Goal: Information Seeking & Learning: Find specific page/section

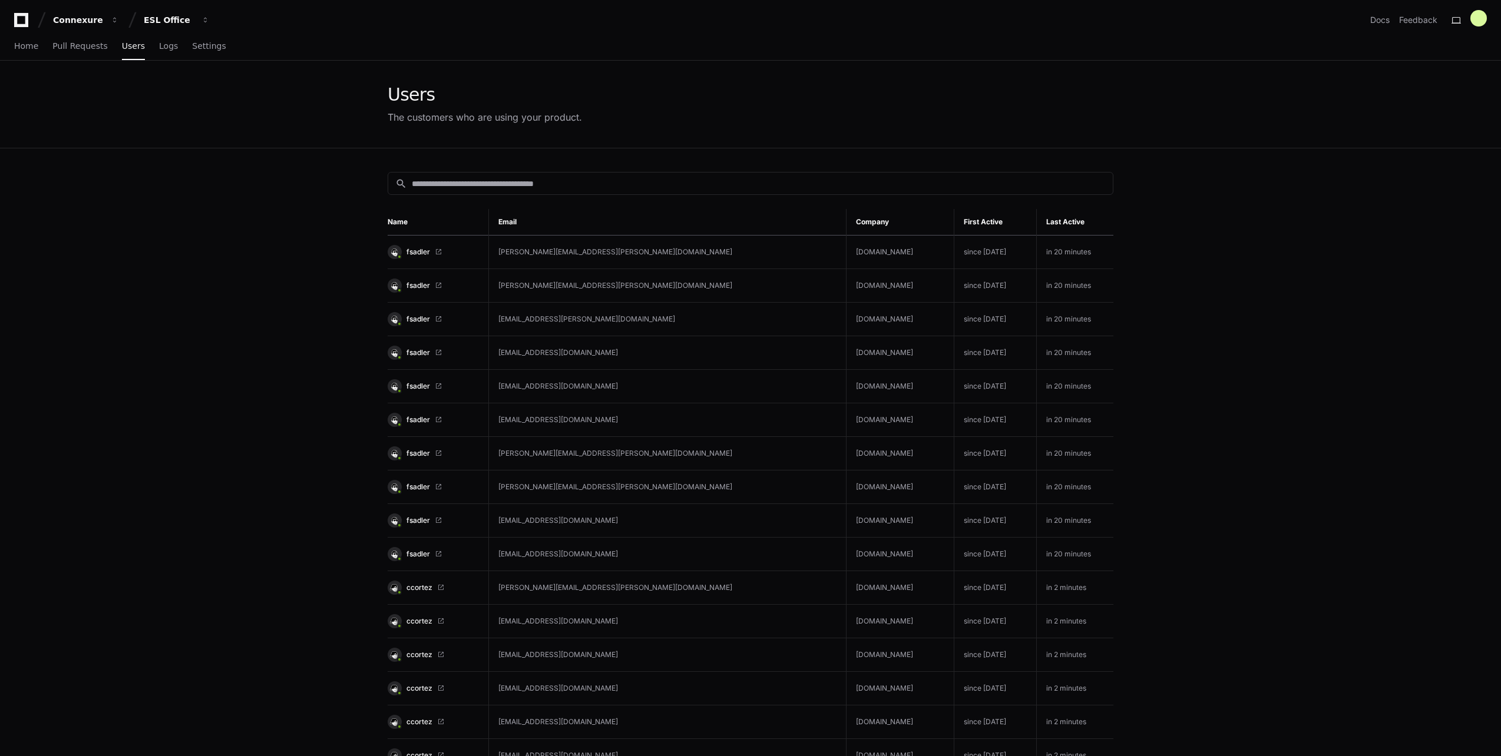
click at [469, 171] on div "search Name Email Company First Active Last Active fsadler [PERSON_NAME][EMAIL_…" at bounding box center [750, 634] width 754 height 972
click at [469, 178] on input at bounding box center [759, 184] width 694 height 12
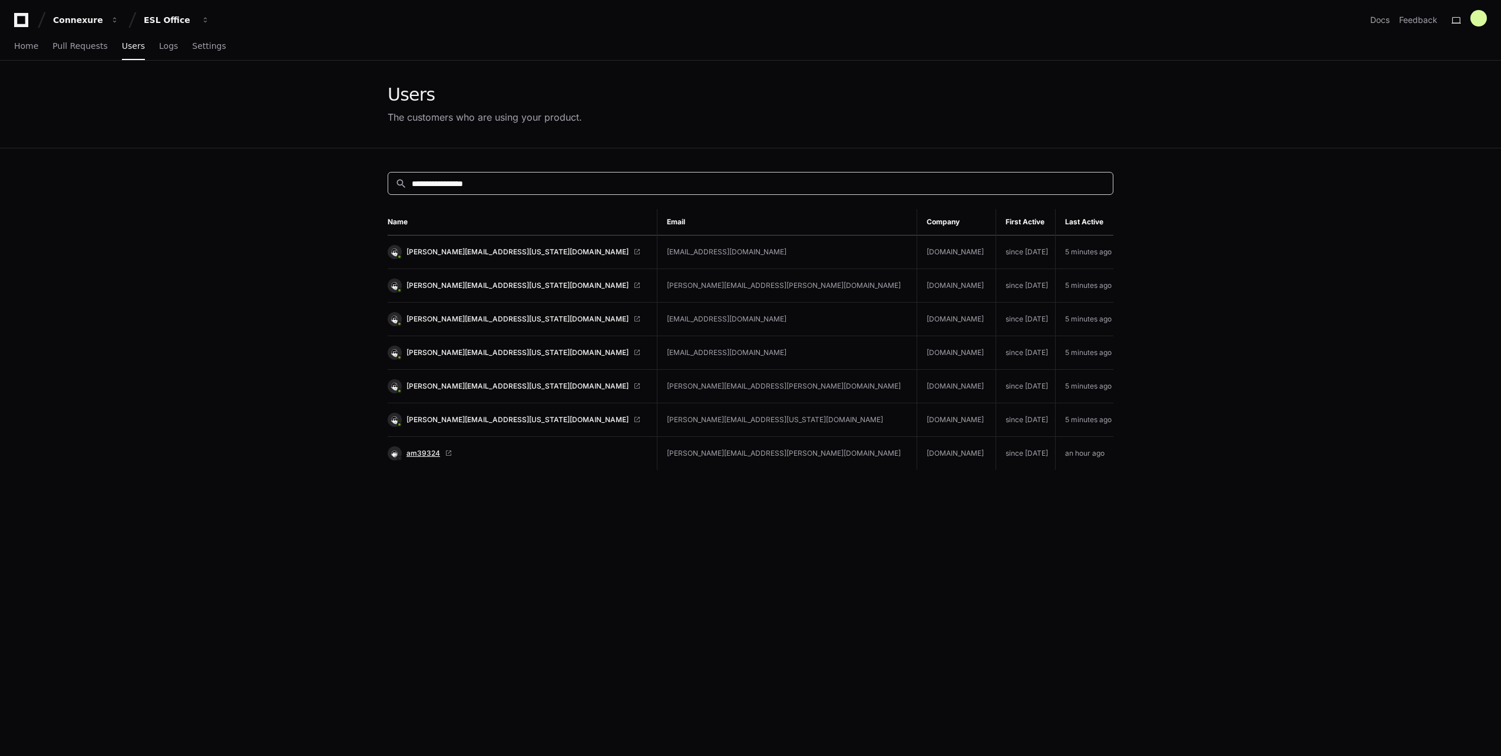
type input "**********"
click at [418, 449] on span "am39324" at bounding box center [423, 453] width 34 height 9
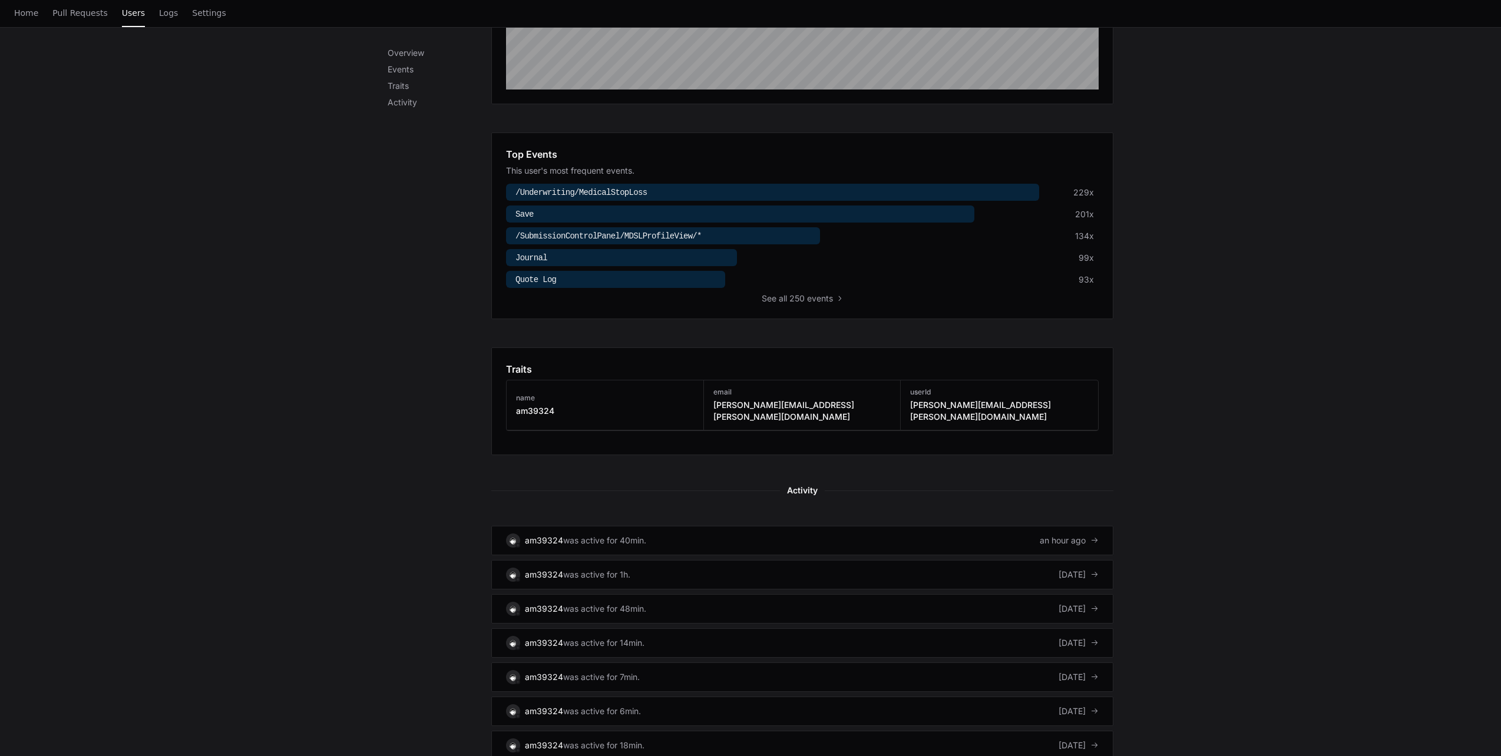
scroll to position [412, 0]
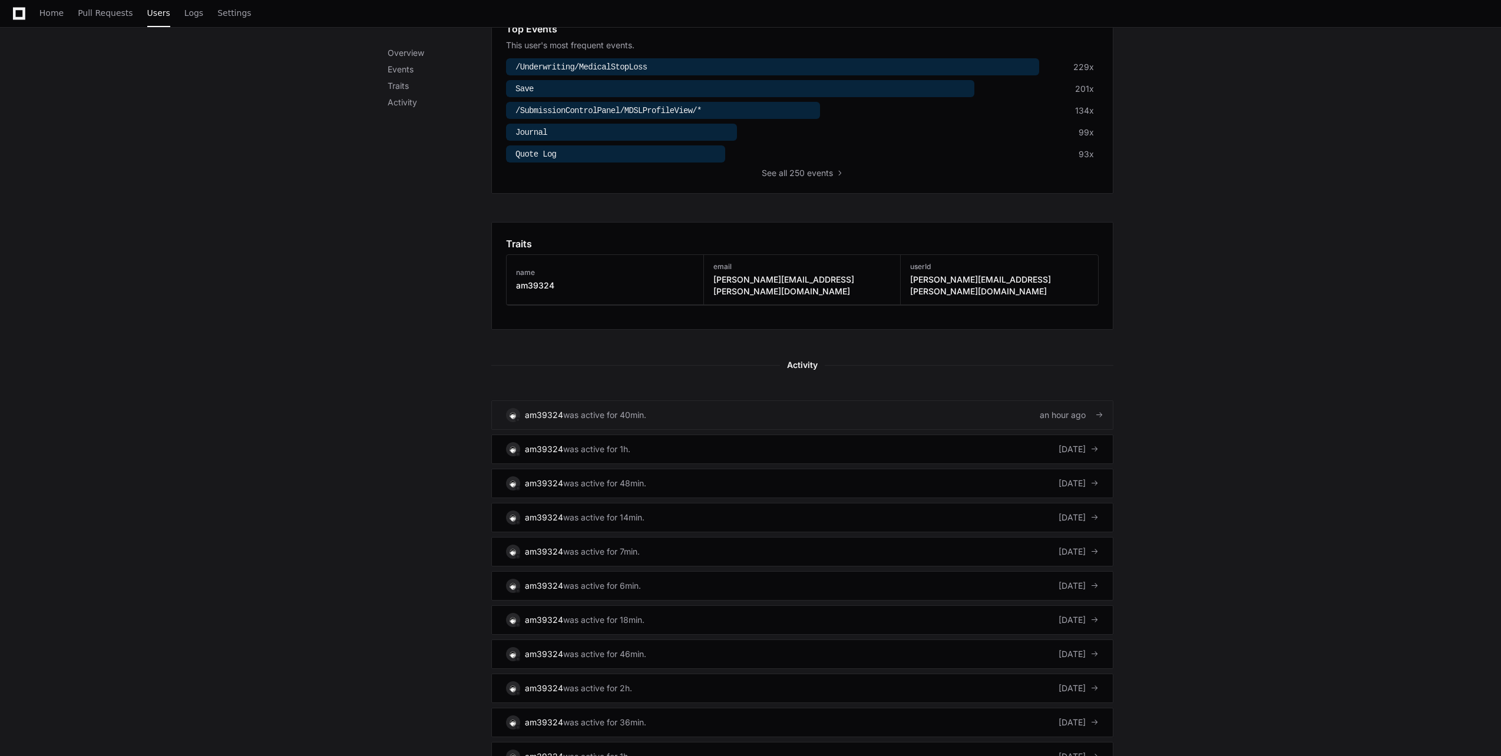
click at [668, 411] on link "am39324 was active for 40min. an hour ago" at bounding box center [802, 415] width 622 height 29
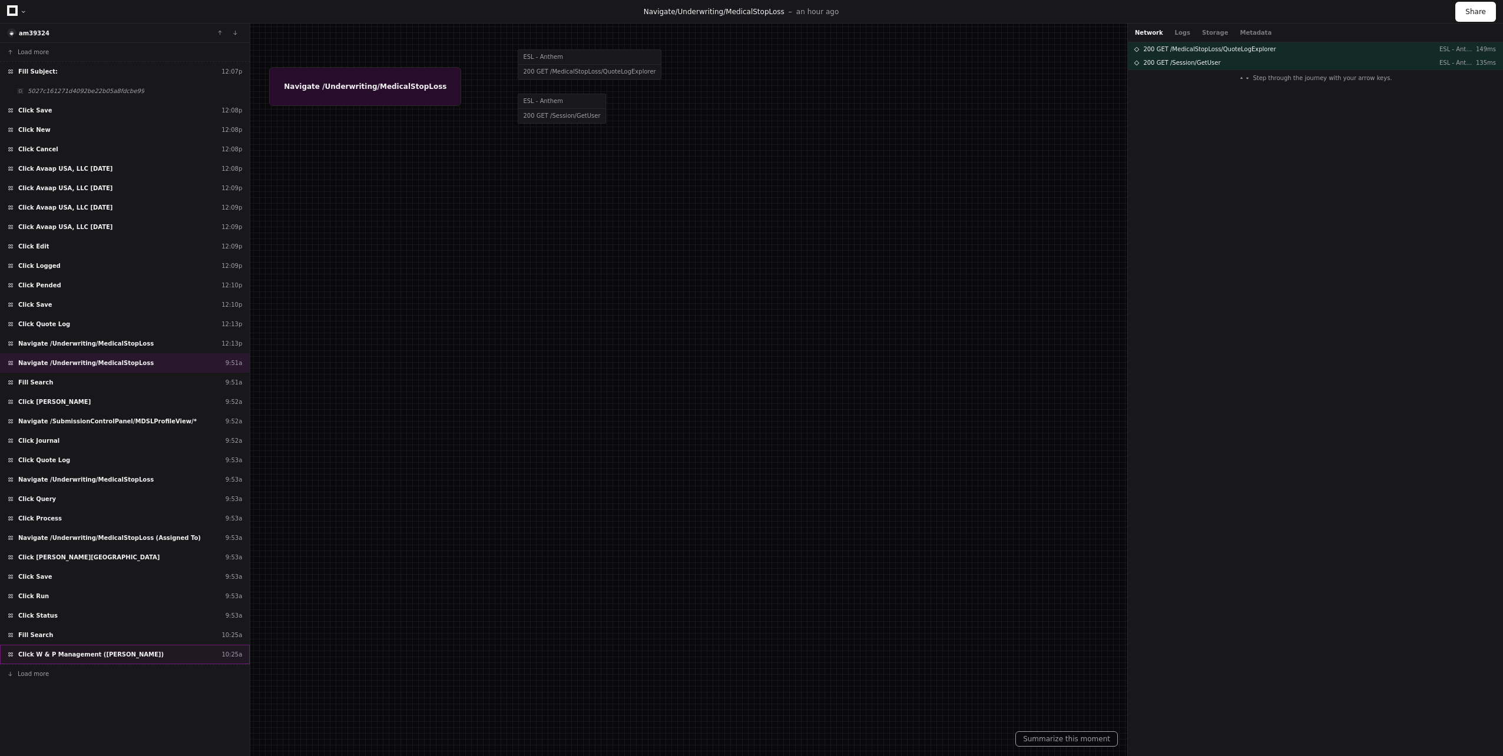
click at [85, 654] on span "Click W & P Management (Weingartz)" at bounding box center [90, 654] width 145 height 9
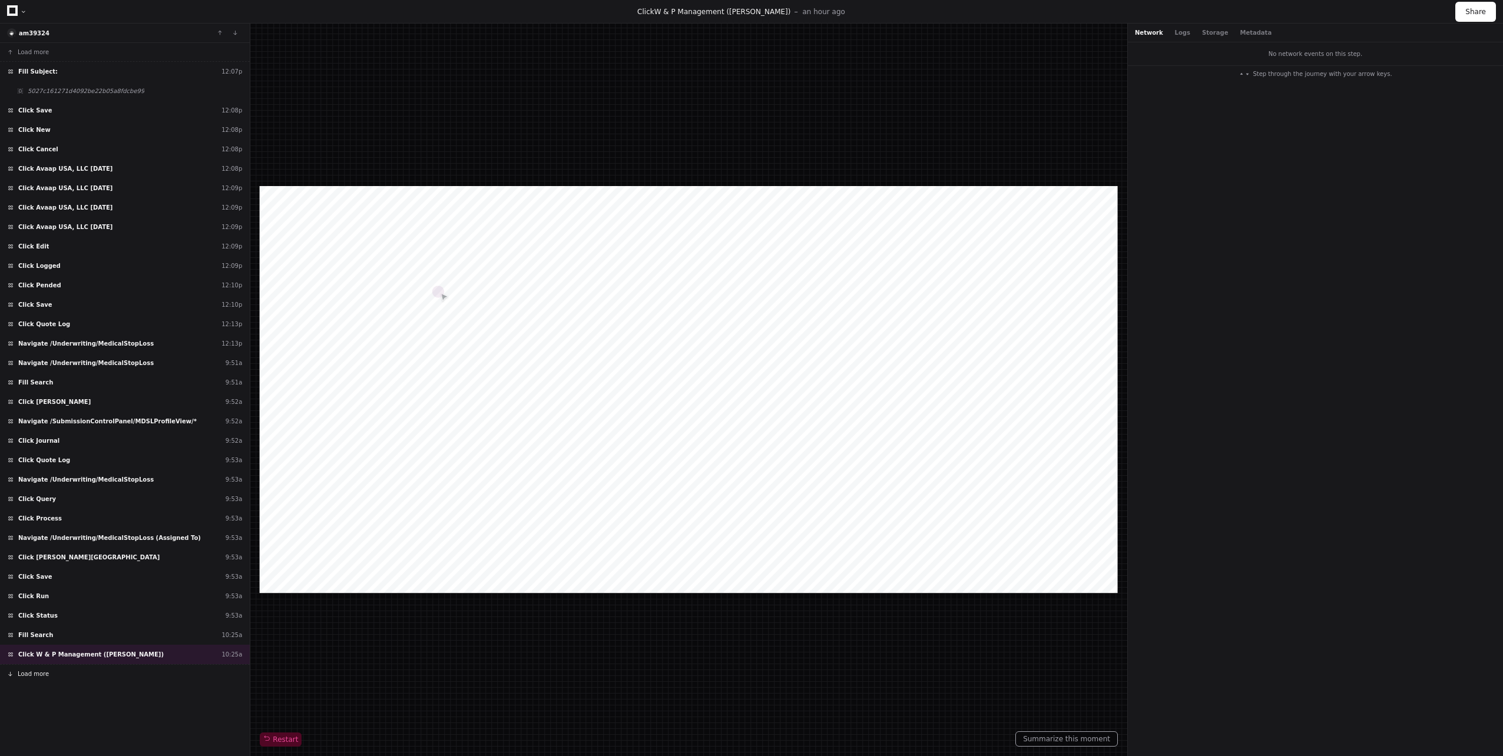
click at [41, 673] on span "Load more" at bounding box center [33, 674] width 31 height 9
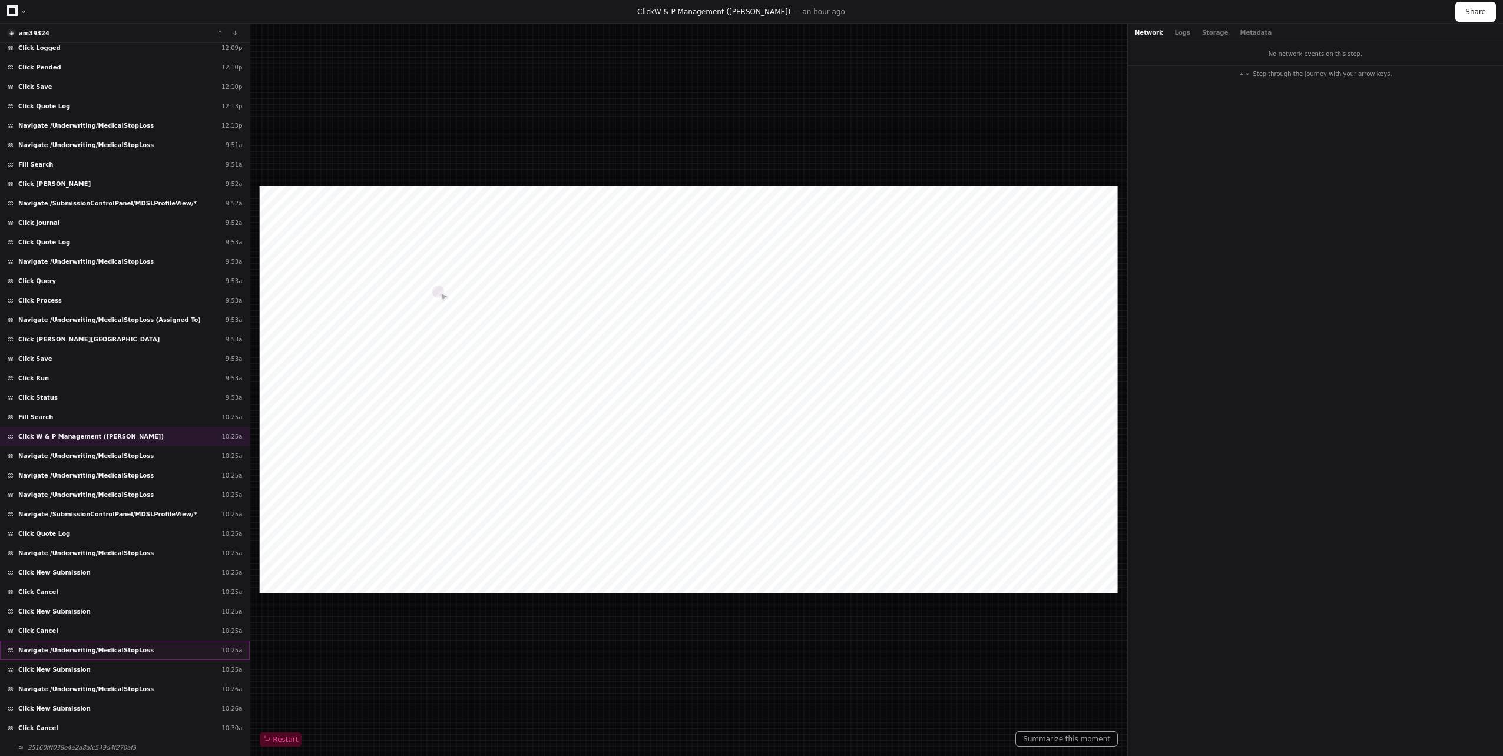
scroll to position [373, 0]
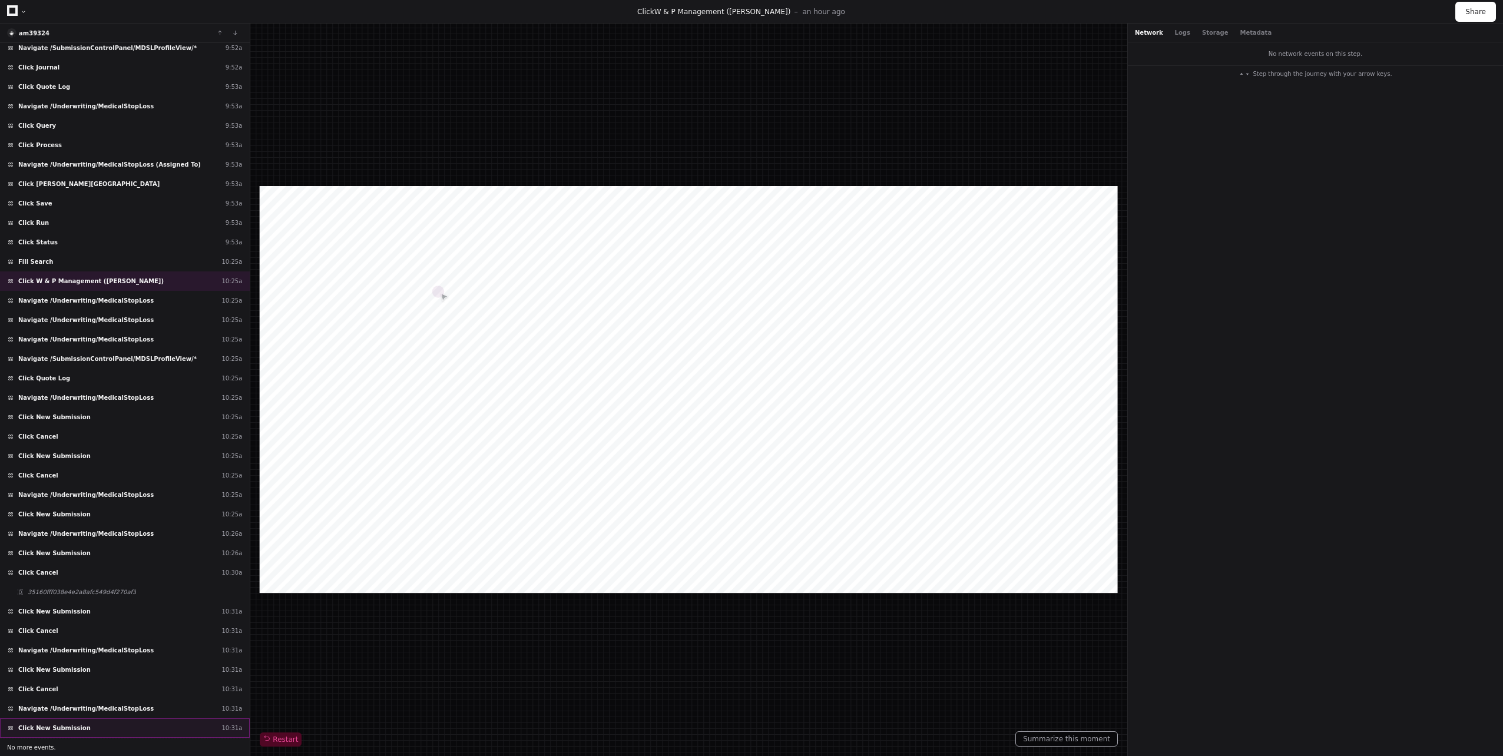
click at [47, 730] on span "Click New Submission" at bounding box center [54, 728] width 72 height 9
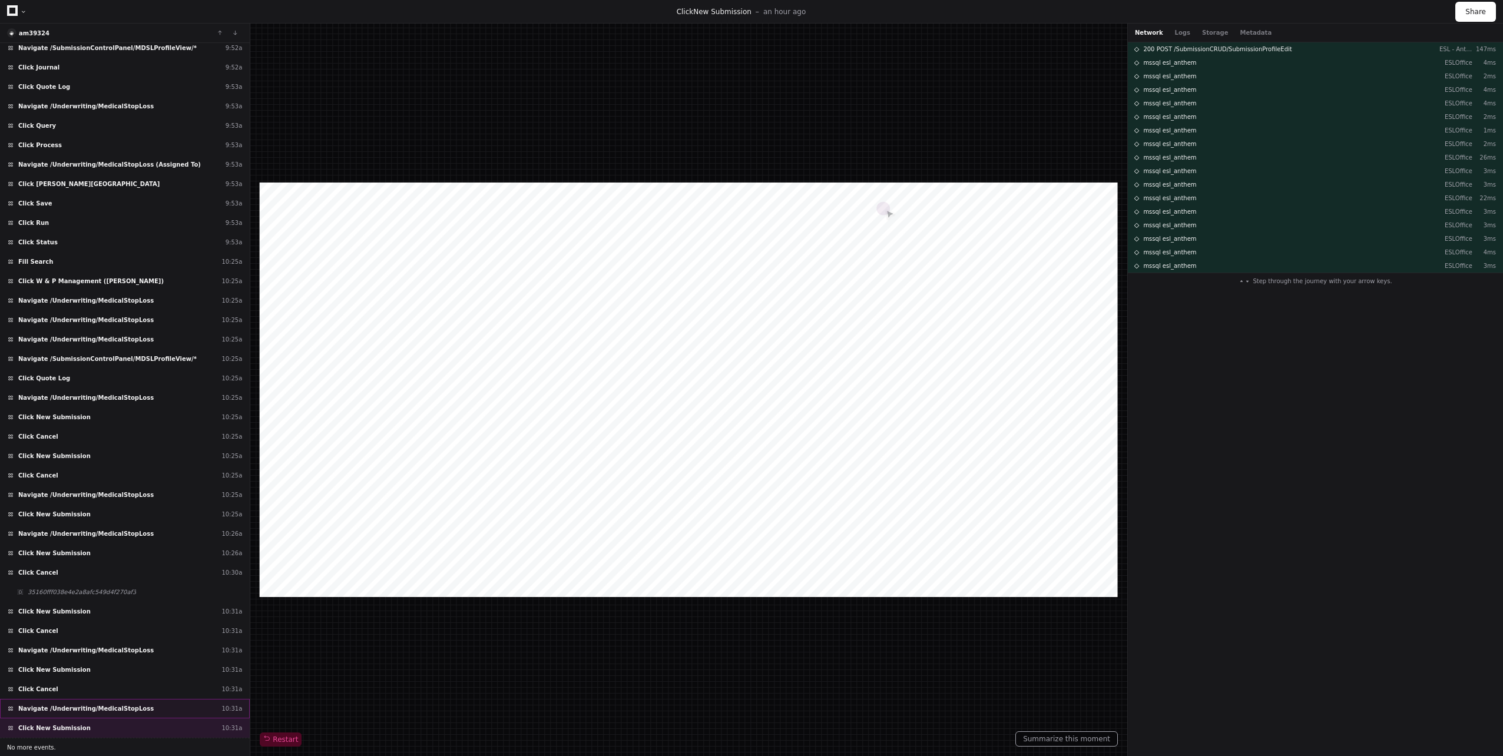
click at [49, 709] on span "Navigate /Underwriting/MedicalStopLoss" at bounding box center [85, 708] width 135 height 9
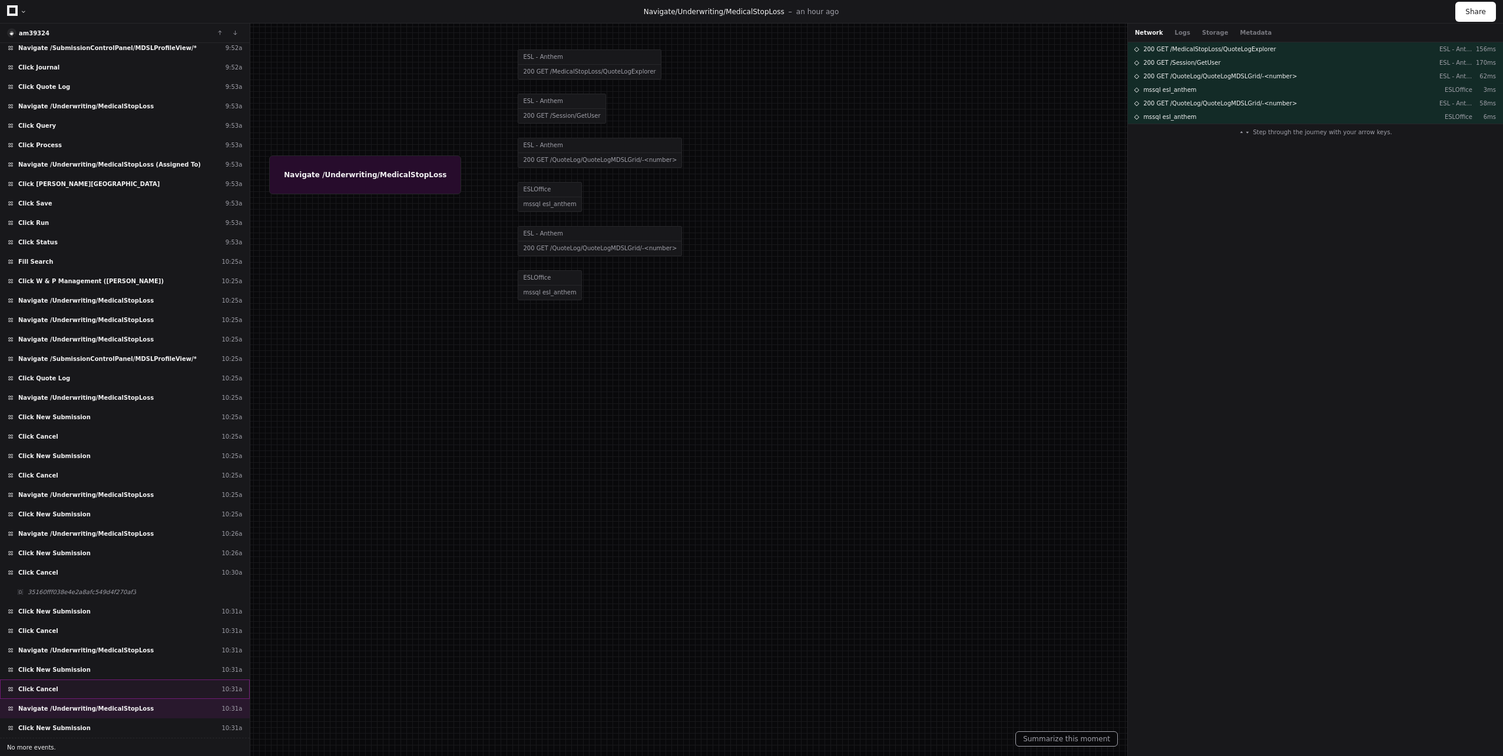
click at [48, 688] on span "Click Cancel" at bounding box center [38, 689] width 40 height 9
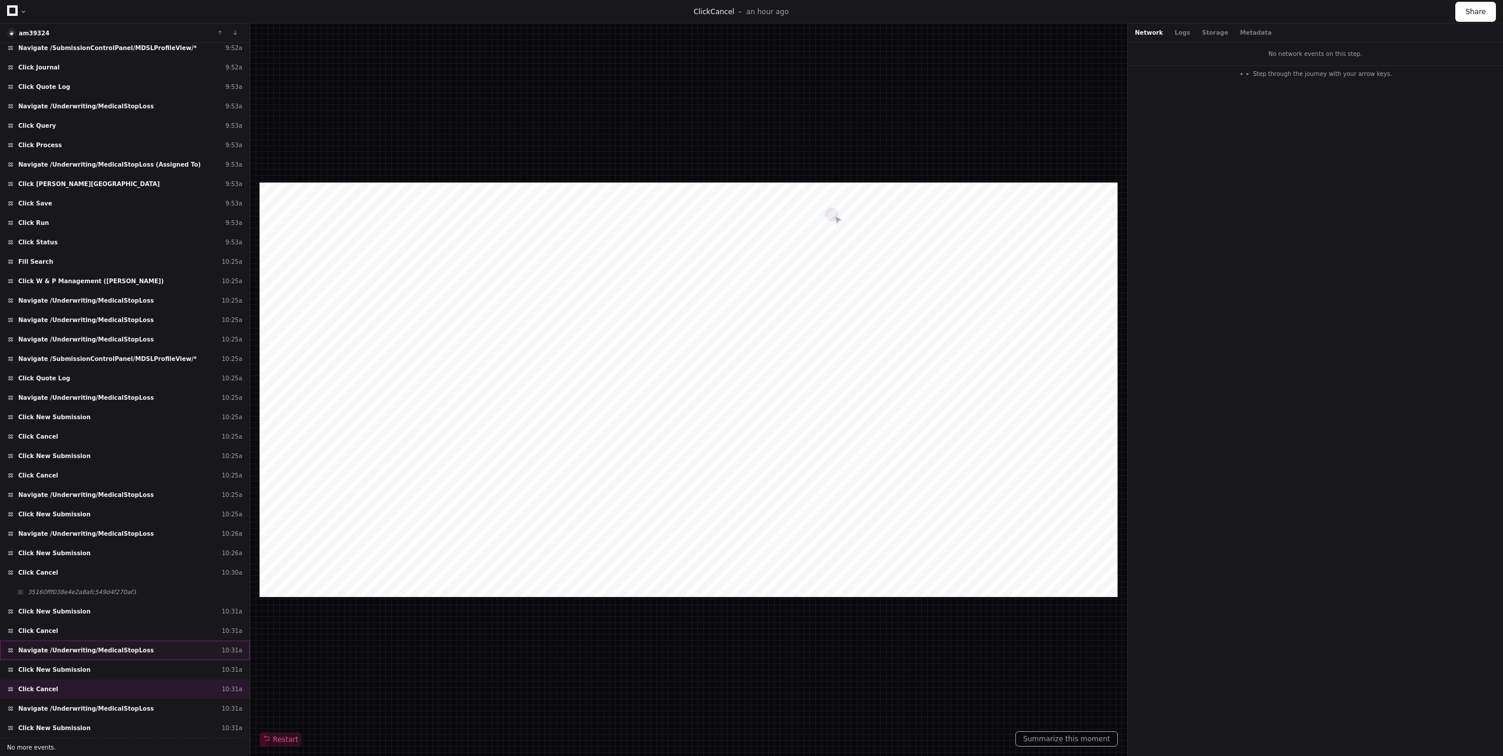
click at [55, 660] on div "Navigate /Underwriting/MedicalStopLoss 10:31a" at bounding box center [125, 650] width 250 height 19
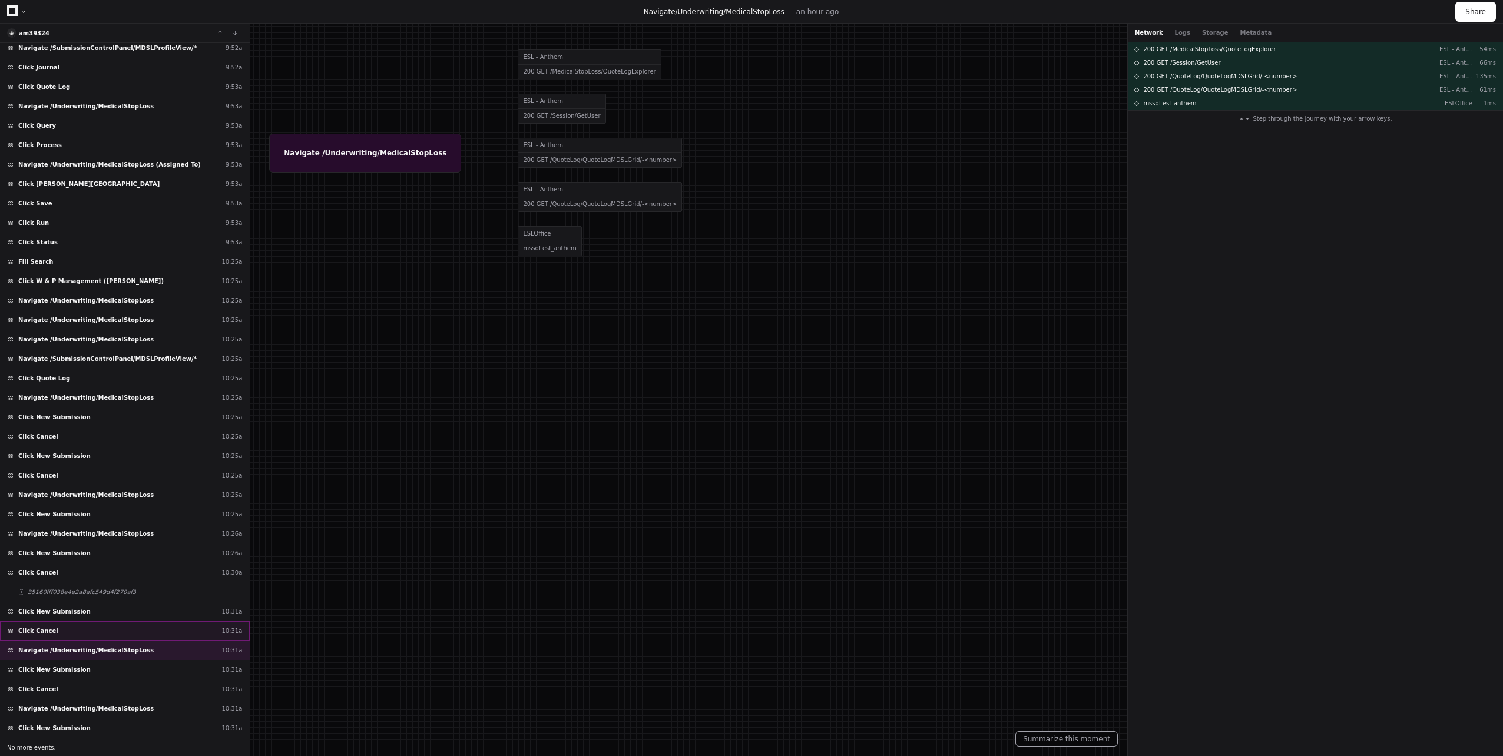
click at [51, 631] on div "Click Cancel 10:31a" at bounding box center [125, 630] width 250 height 19
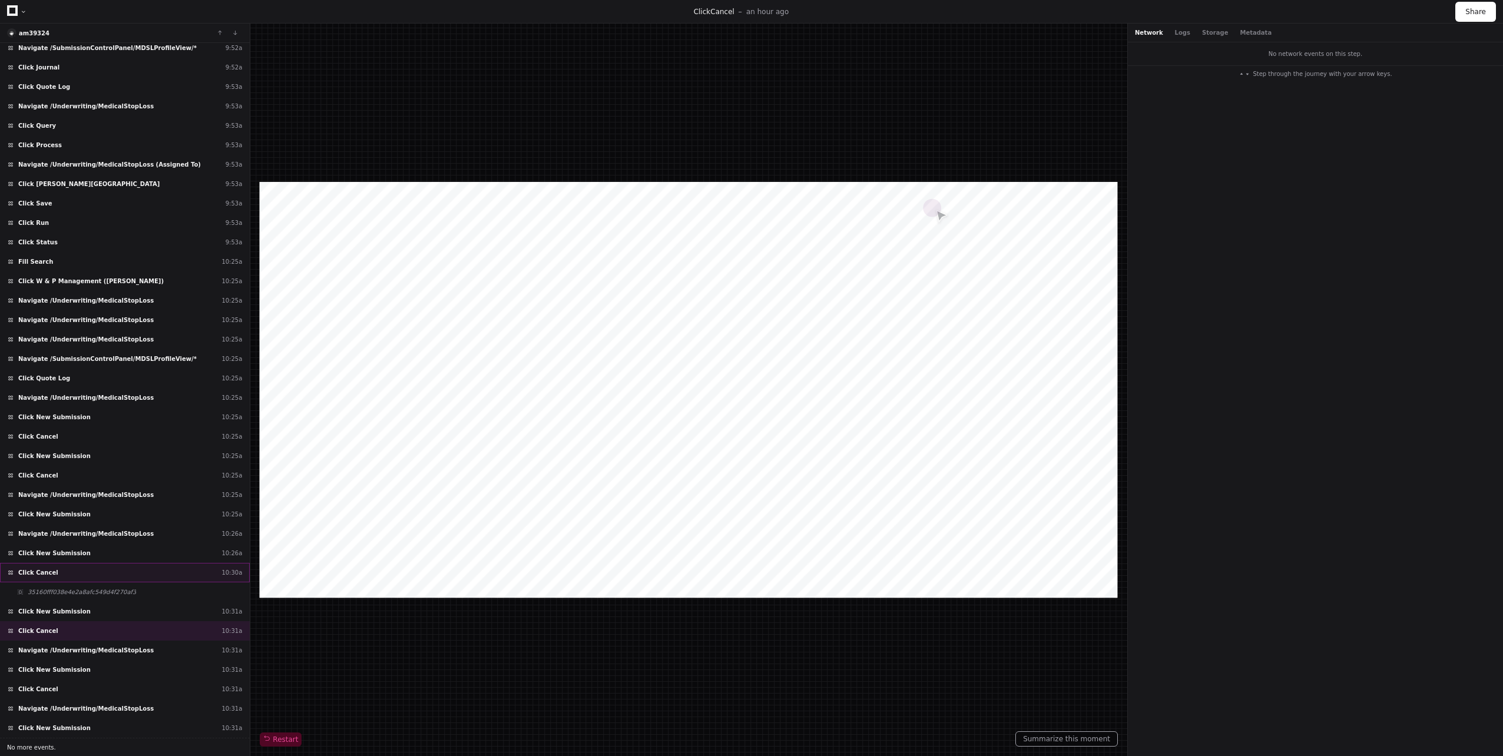
click at [52, 567] on div "Click Cancel 10:30a" at bounding box center [125, 572] width 250 height 19
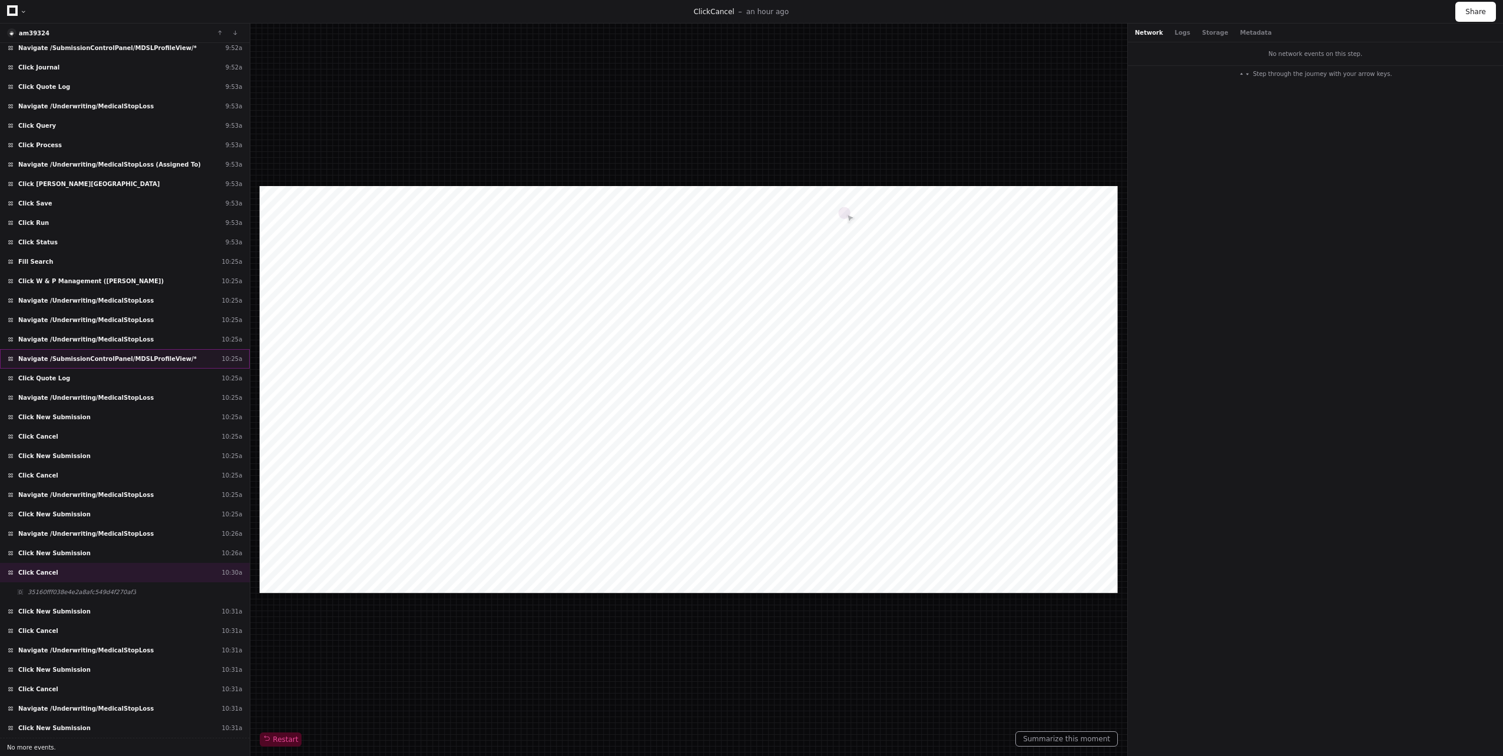
click at [51, 363] on span "Navigate /SubmissionControlPanel/MDSLProfileView/*" at bounding box center [107, 359] width 178 height 9
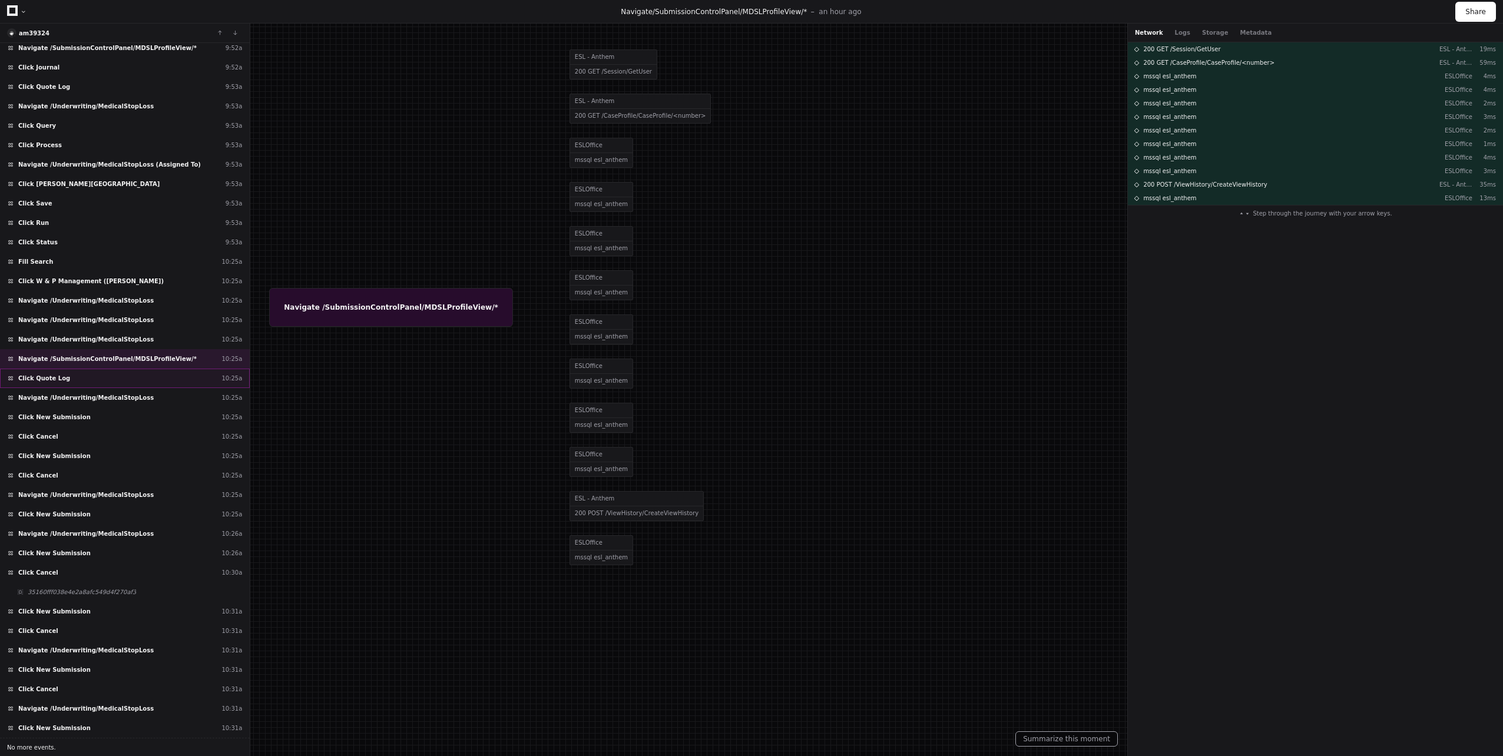
click at [51, 381] on span "Click Quote Log" at bounding box center [44, 378] width 52 height 9
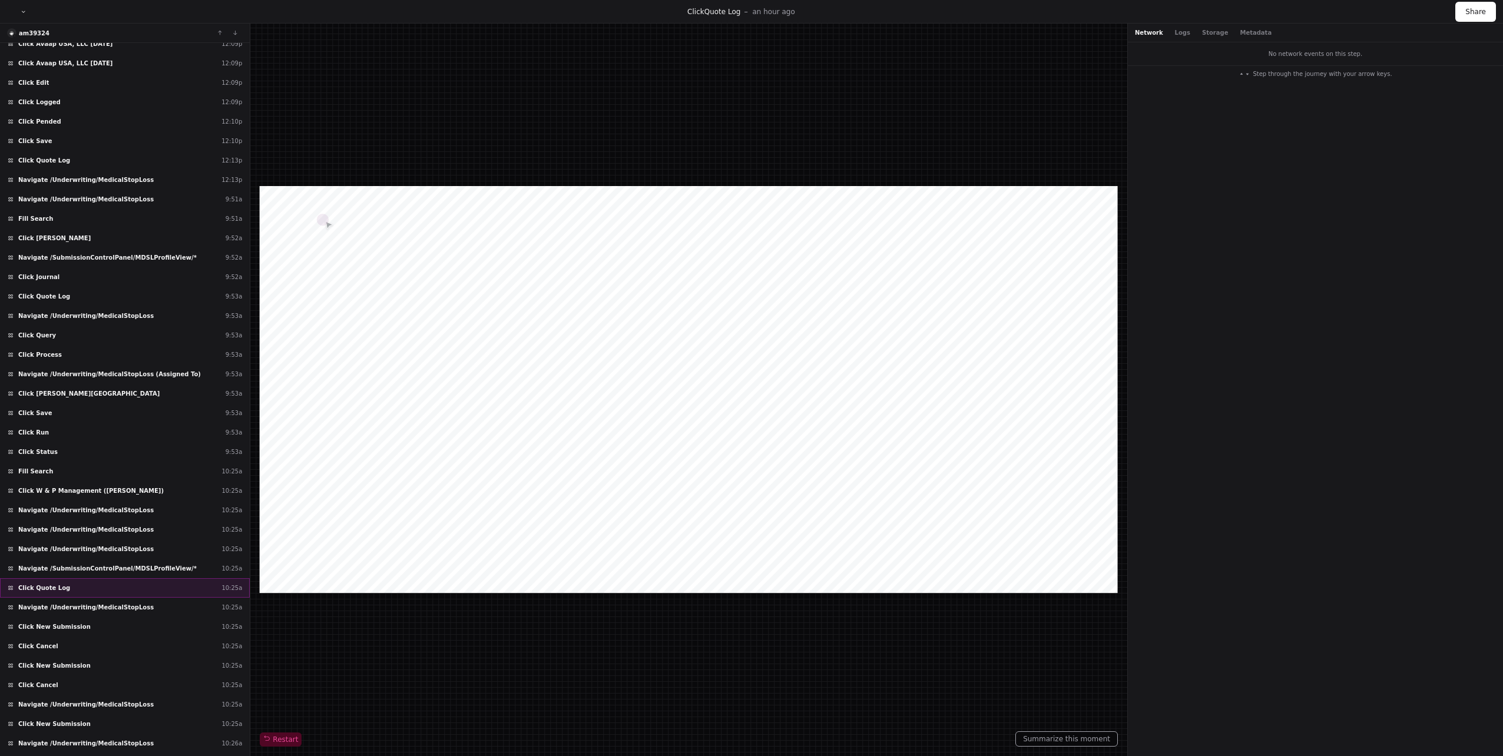
scroll to position [138, 0]
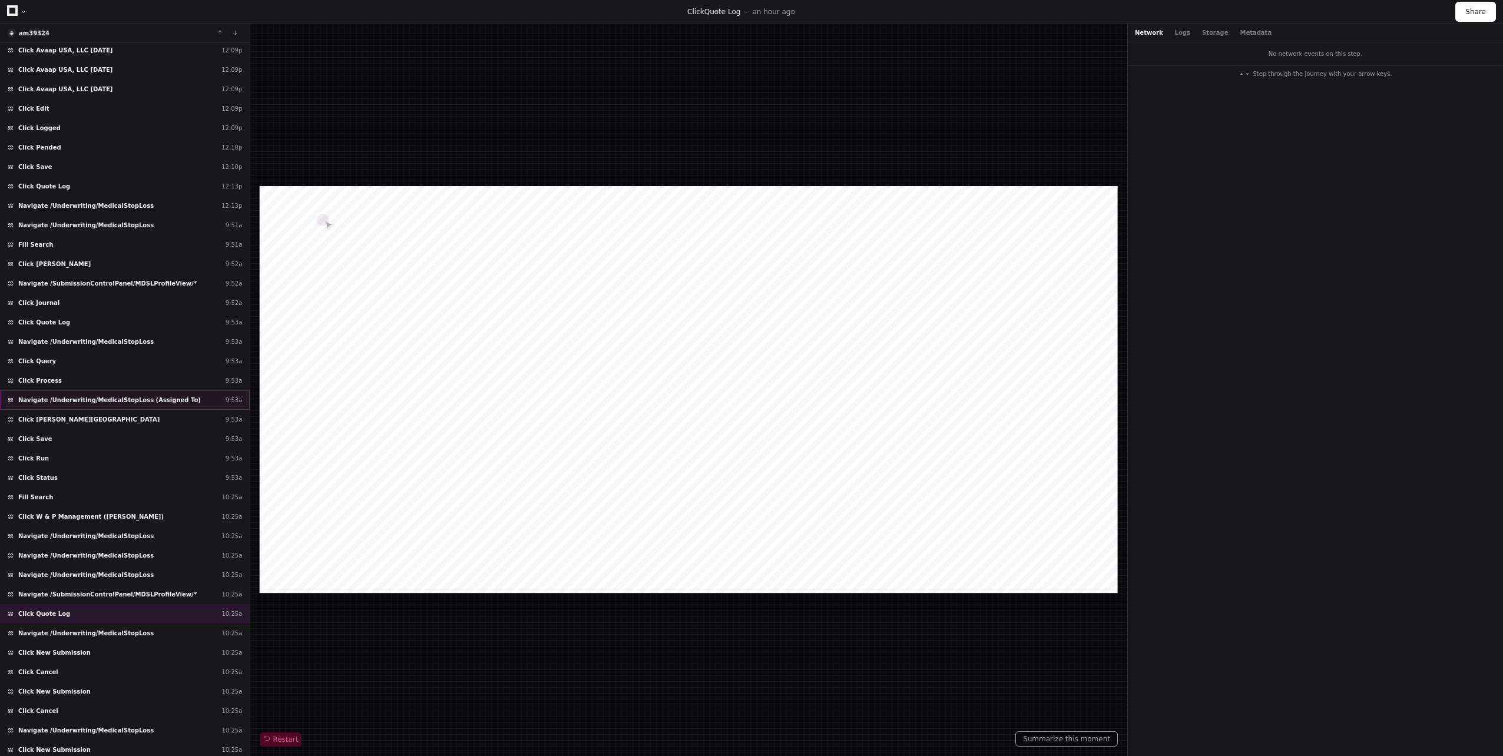
click at [51, 400] on span "Navigate /Underwriting/MedicalStopLoss (Assigned To)" at bounding box center [109, 400] width 183 height 9
click at [52, 422] on span "Click Roseberry, Bethany" at bounding box center [88, 419] width 141 height 9
click at [70, 515] on span "Click W & P Management (Weingartz)" at bounding box center [90, 516] width 145 height 9
